Goal: Navigation & Orientation: Find specific page/section

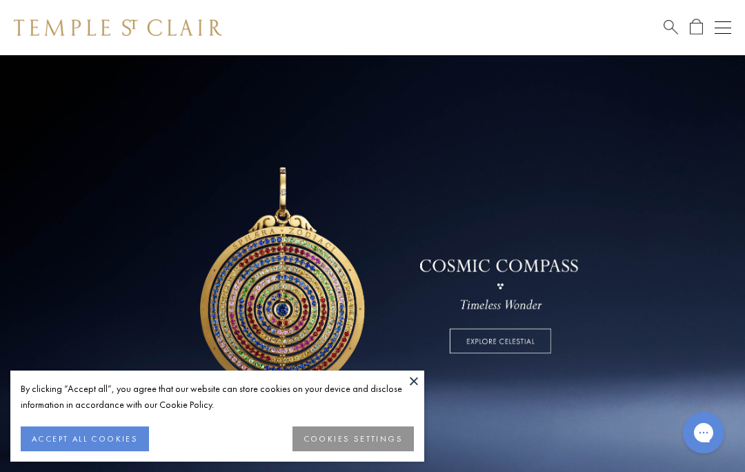
click at [416, 381] on button at bounding box center [413, 380] width 21 height 21
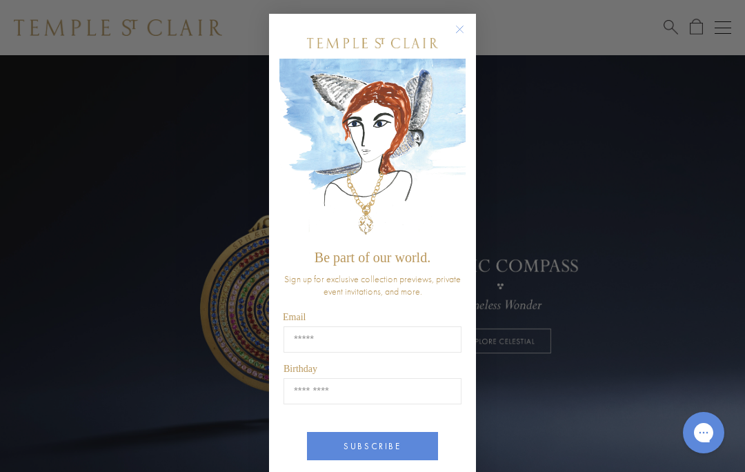
click at [606, 124] on div "Close dialog Be part of our world. Sign up for exclusive collection previews, p…" at bounding box center [372, 236] width 745 height 472
click at [463, 31] on circle "Close dialog" at bounding box center [460, 29] width 17 height 17
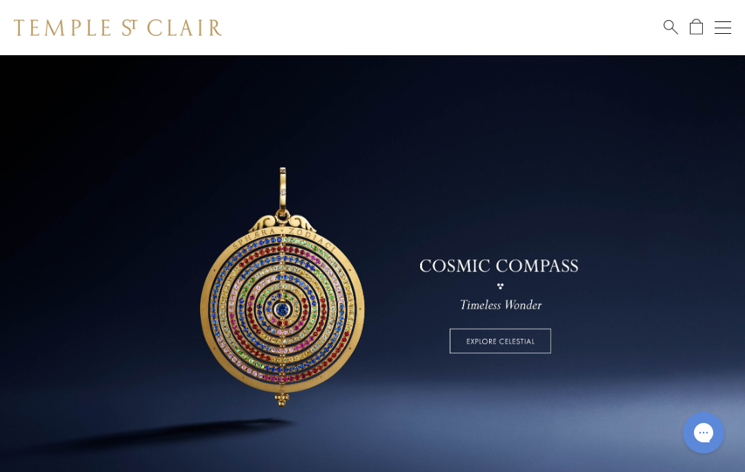
click at [536, 350] on link at bounding box center [372, 279] width 745 height 448
click at [527, 332] on link at bounding box center [372, 279] width 745 height 448
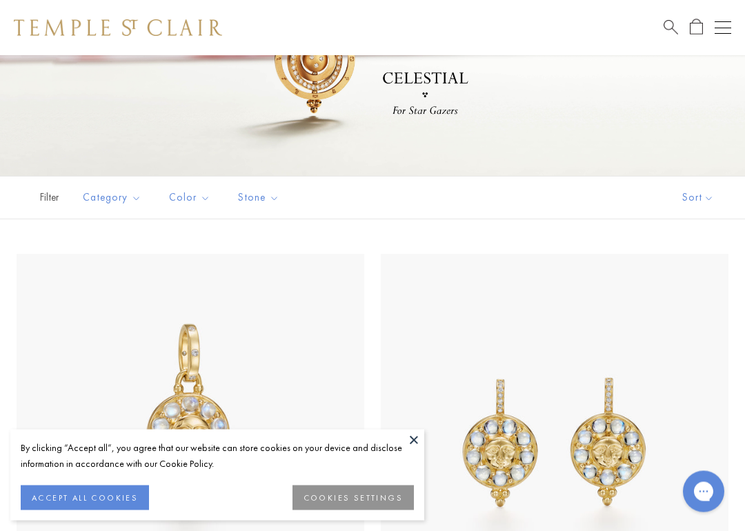
scroll to position [121, 0]
click at [413, 443] on button at bounding box center [413, 439] width 21 height 21
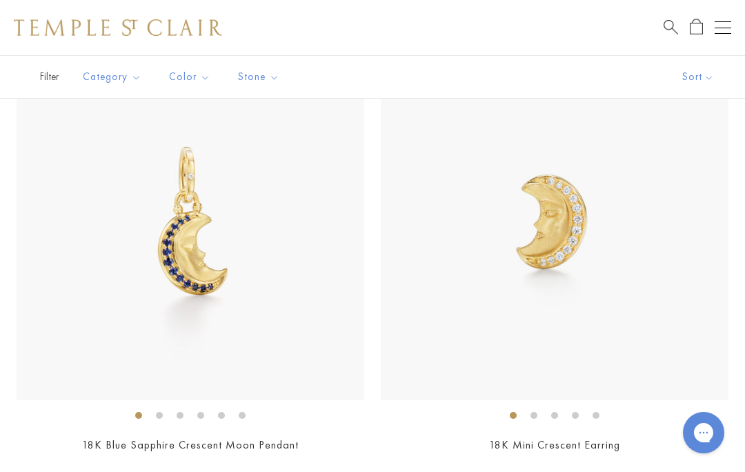
scroll to position [1226, 0]
